Goal: Communication & Community: Answer question/provide support

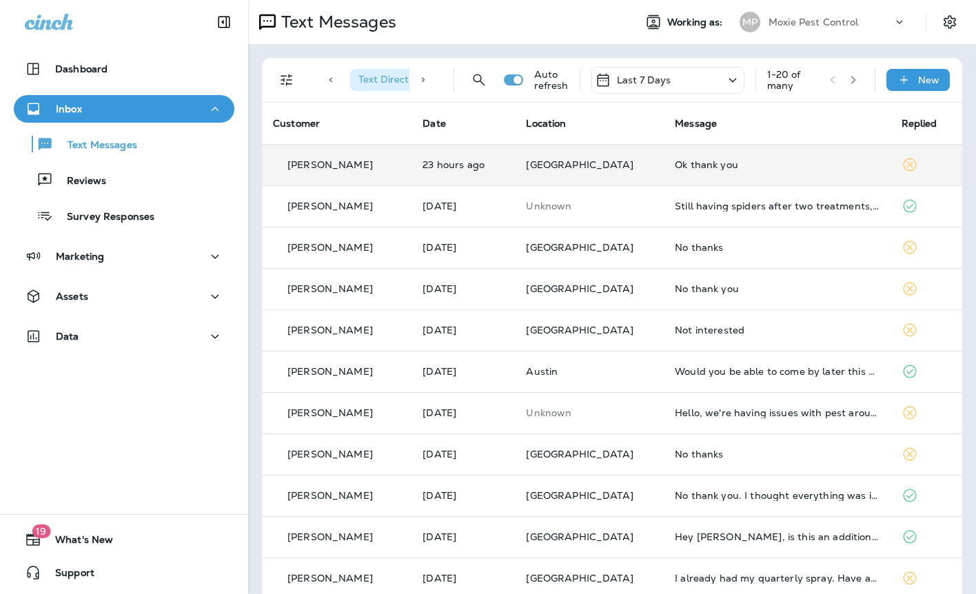
click at [664, 170] on td "Ok thank you" at bounding box center [777, 164] width 226 height 41
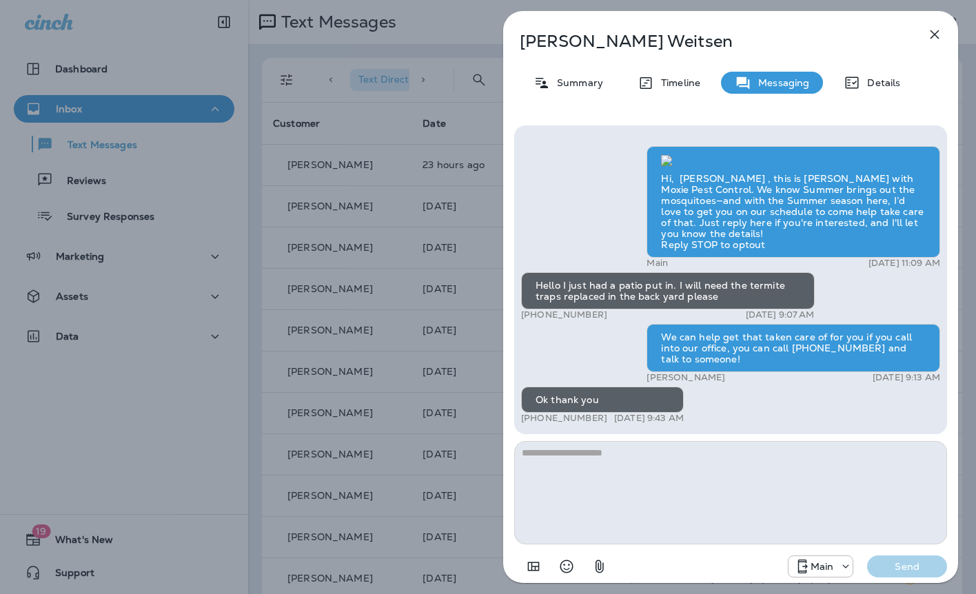
click at [505, 237] on div "Hi, Rick , this is Cameron with Moxie Pest Control. We know Summer brings out t…" at bounding box center [730, 352] width 455 height 477
click at [438, 229] on div "Rick Weitsen Summary Timeline Messaging Details Hi, Rick , this is Cameron with…" at bounding box center [488, 297] width 976 height 594
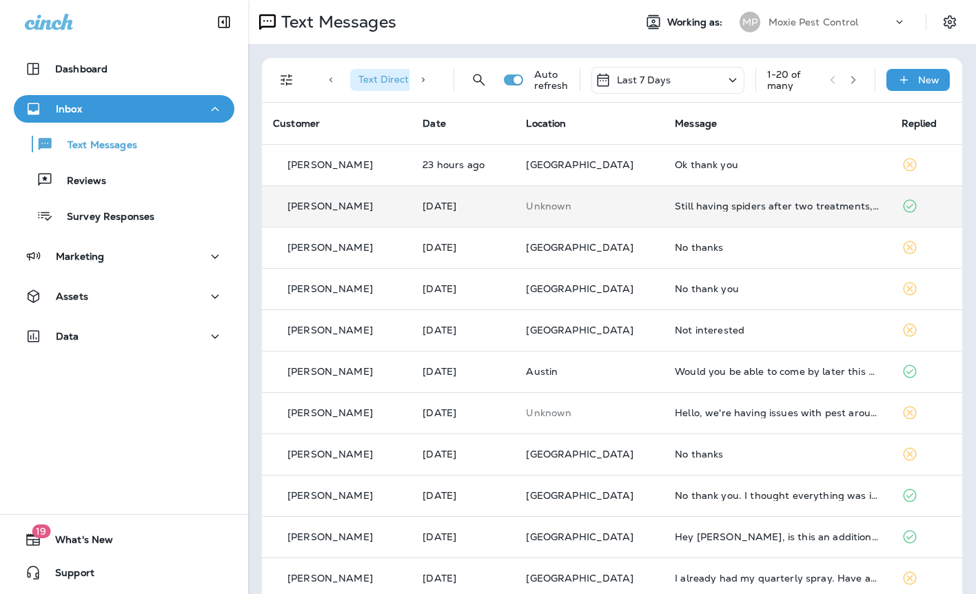
click at [687, 203] on div "Still having spiders after two treatments, can you send person out?" at bounding box center [777, 206] width 204 height 11
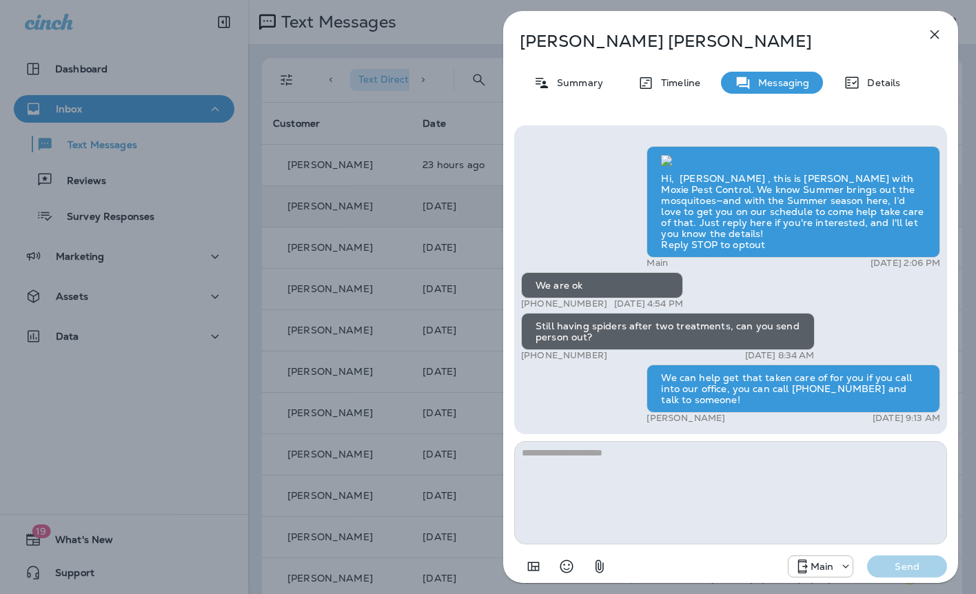
click at [456, 240] on div "Mike Quinn Summary Timeline Messaging Details Hi, Mike , this is Cameron with M…" at bounding box center [488, 297] width 976 height 594
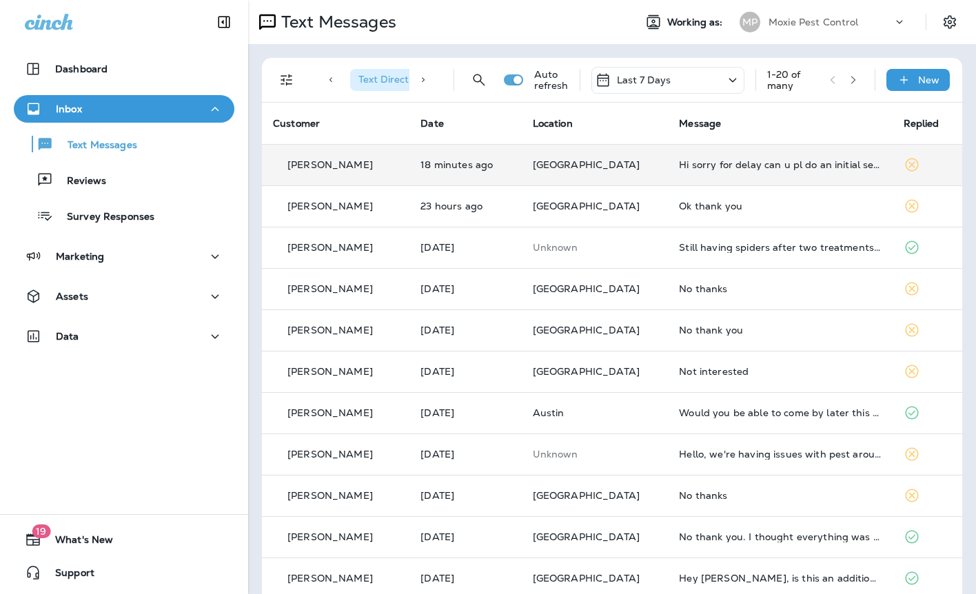
click at [632, 165] on p "[GEOGRAPHIC_DATA]" at bounding box center [595, 164] width 125 height 11
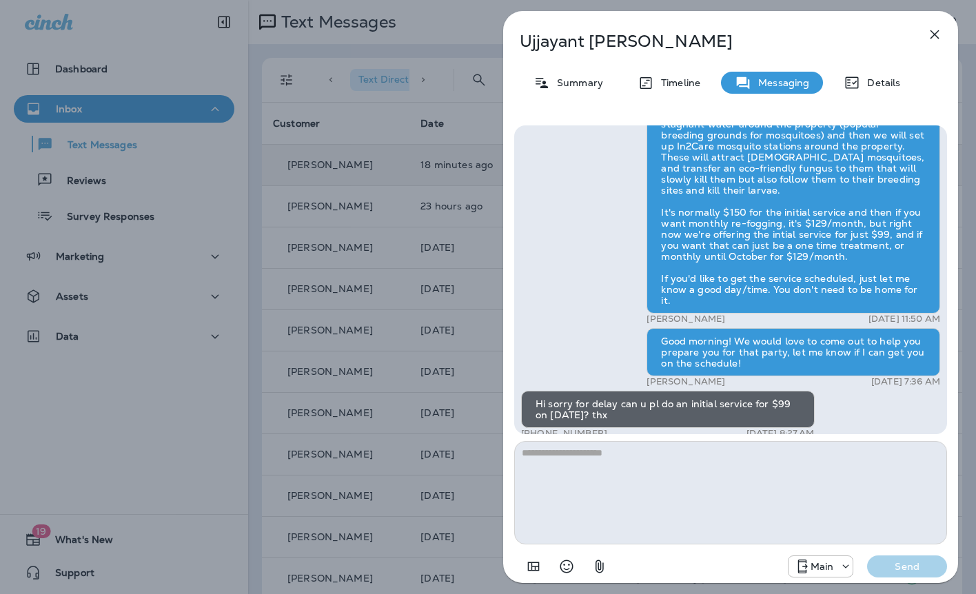
scroll to position [1, 0]
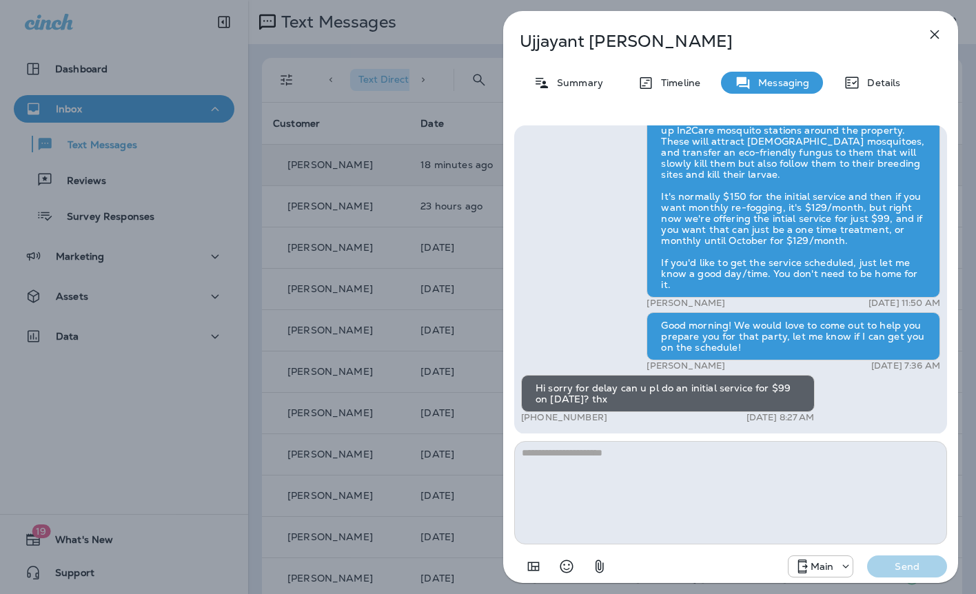
click at [696, 436] on div "Hi Ujjayant , this is Steven with Moxie Pest Control. We know Summer brings out…" at bounding box center [730, 352] width 433 height 455
click at [709, 455] on textarea at bounding box center [730, 492] width 433 height 103
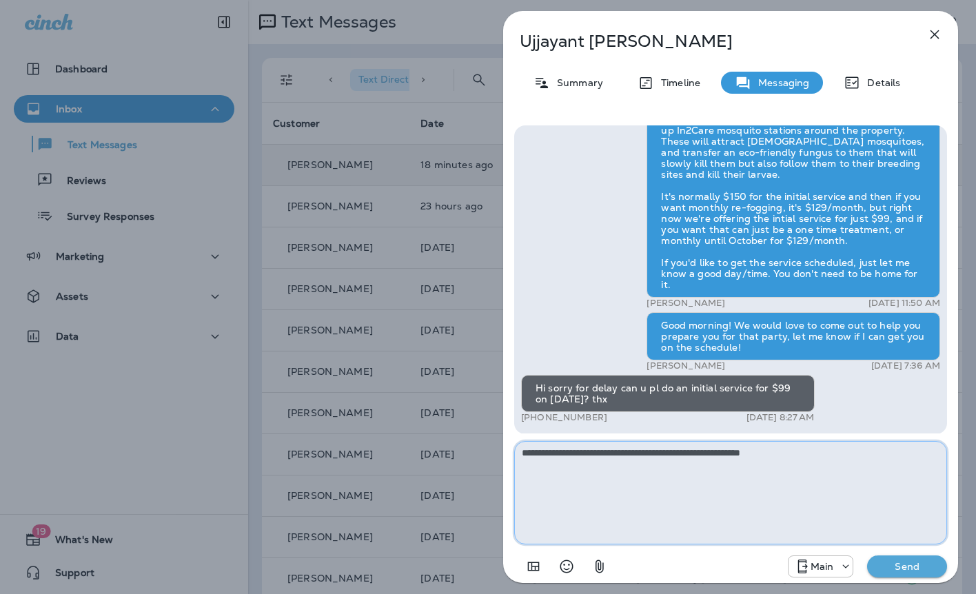
type textarea "**********"
click at [898, 561] on p "Send" at bounding box center [907, 567] width 58 height 12
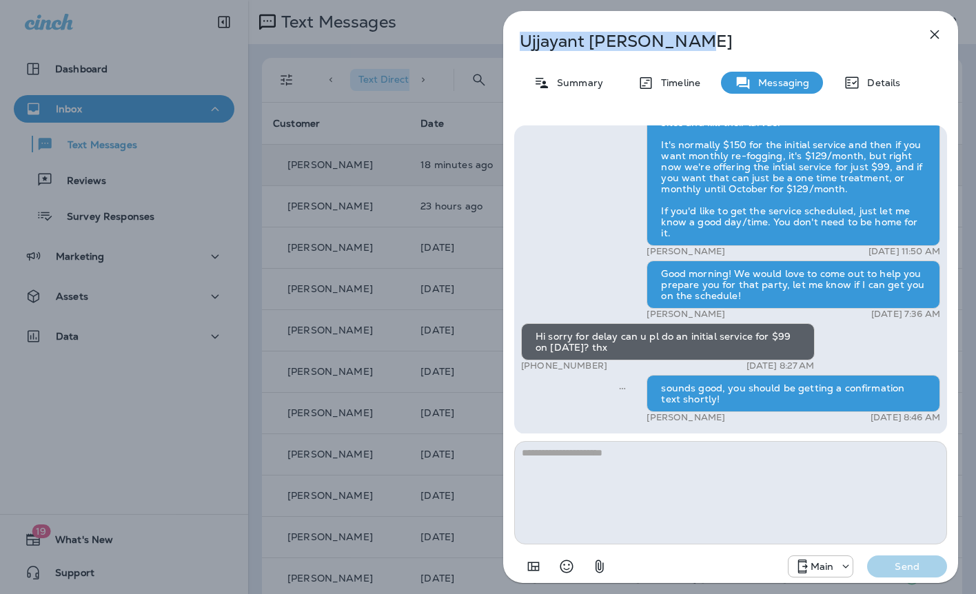
drag, startPoint x: 691, startPoint y: 41, endPoint x: 519, endPoint y: 40, distance: 171.7
click at [519, 40] on div "Ujjayant Chakravorty" at bounding box center [708, 41] width 410 height 19
copy p "Ujjayant Chakravorty"
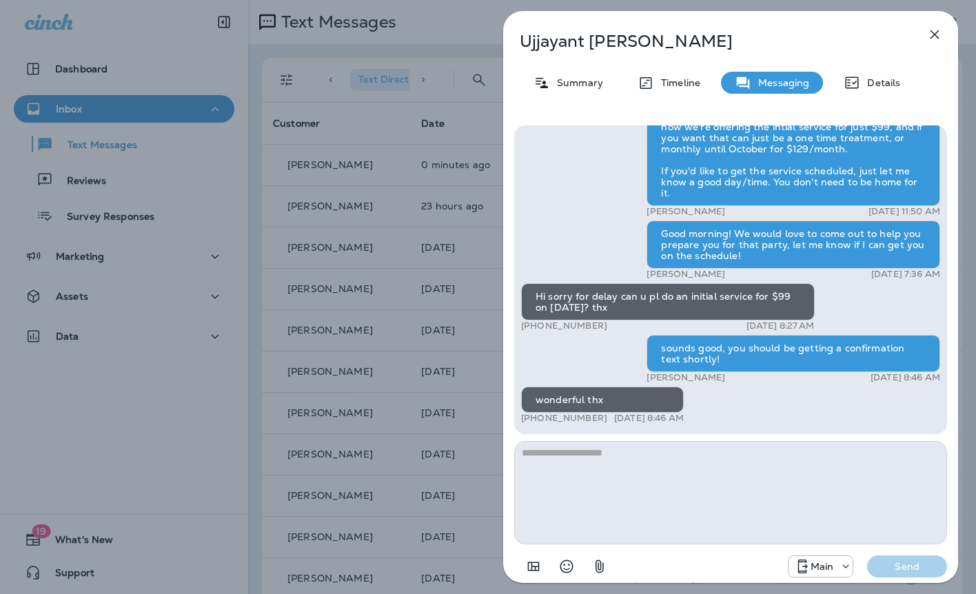
click at [473, 280] on div "[PERSON_NAME] Summary Timeline Messaging Details Hi Ujjayant , this is [PERSON_…" at bounding box center [488, 297] width 976 height 594
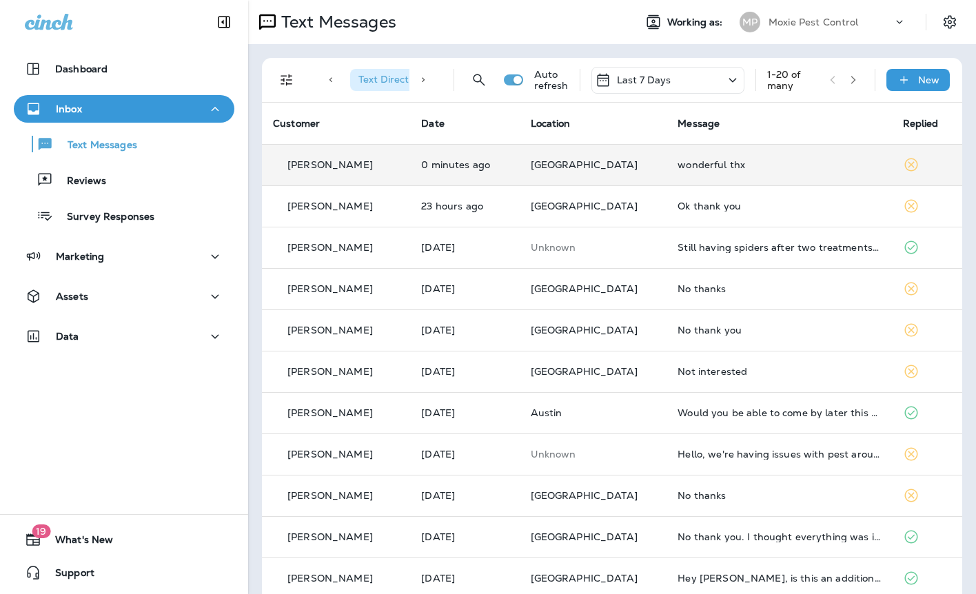
click at [678, 161] on div "wonderful thx" at bounding box center [779, 164] width 203 height 11
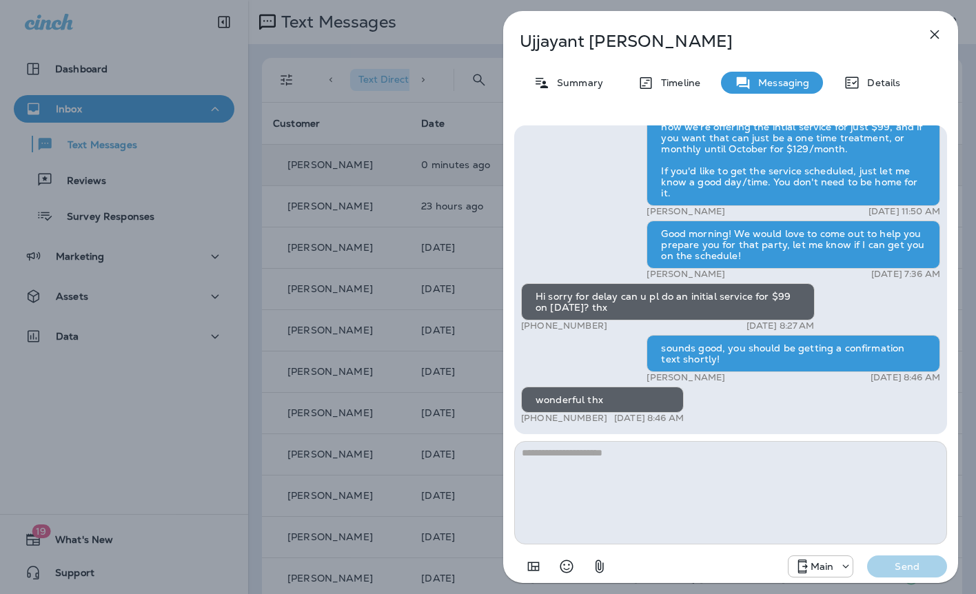
click at [463, 163] on div "[PERSON_NAME] Summary Timeline Messaging Details Hi Ujjayant , this is [PERSON_…" at bounding box center [488, 297] width 976 height 594
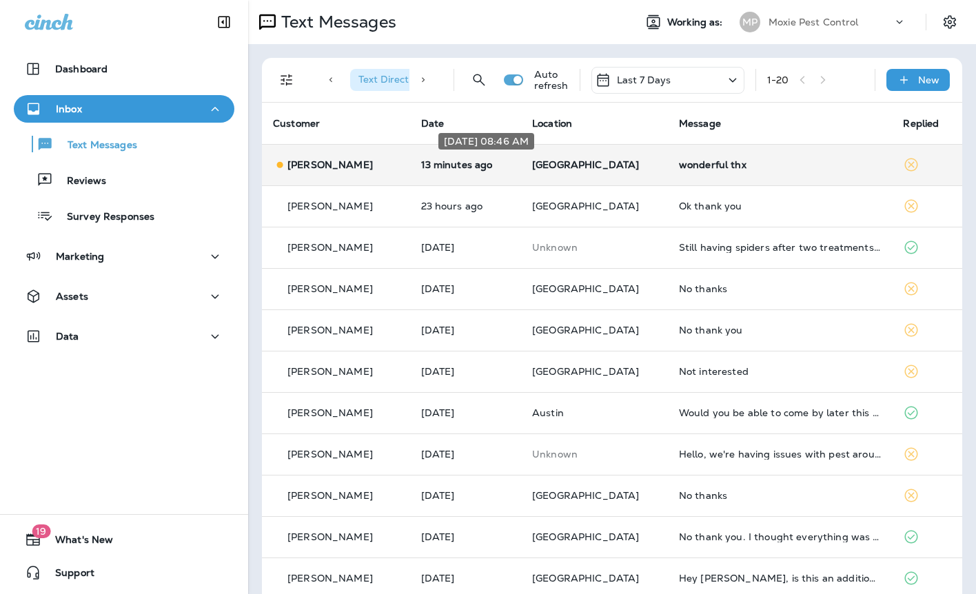
click at [467, 0] on body "Dashboard Inbox Text Messages Reviews Survey Responses Marketing Assets Data 19…" at bounding box center [488, 0] width 976 height 0
click at [714, 167] on div "wonderful thx" at bounding box center [780, 164] width 203 height 11
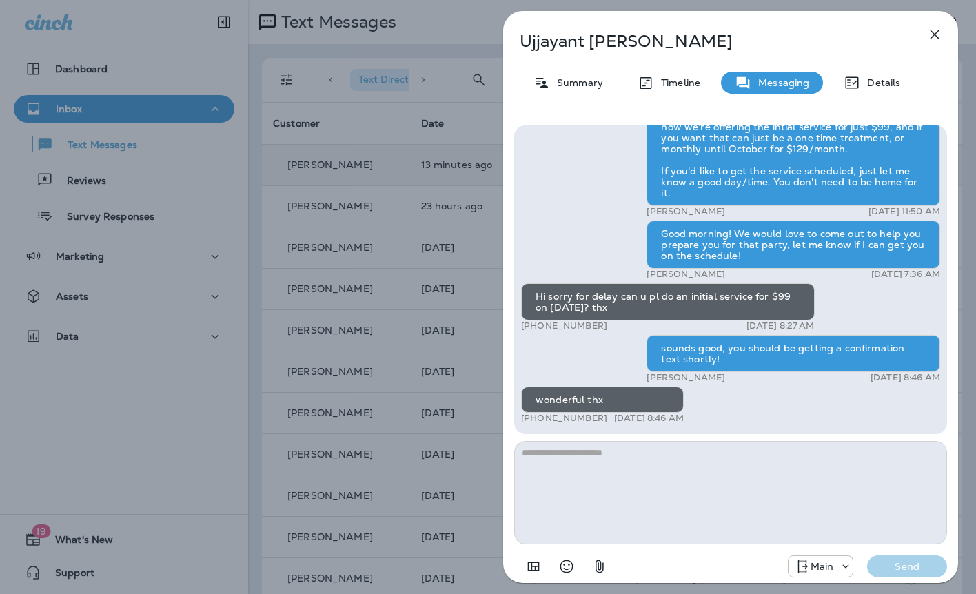
click at [428, 164] on div "[PERSON_NAME] Summary Timeline Messaging Details Hi Ujjayant , this is [PERSON_…" at bounding box center [488, 297] width 976 height 594
